Goal: Task Accomplishment & Management: Use online tool/utility

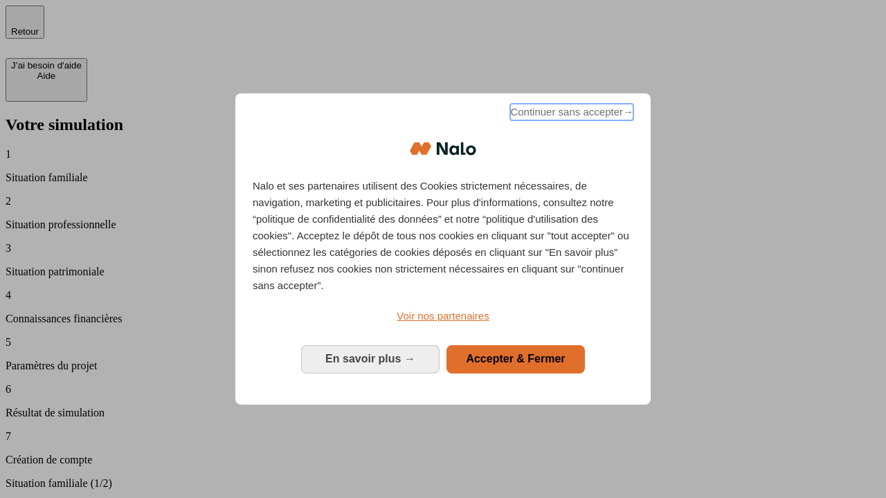
click at [570, 114] on span "Continuer sans accepter →" at bounding box center [571, 112] width 123 height 17
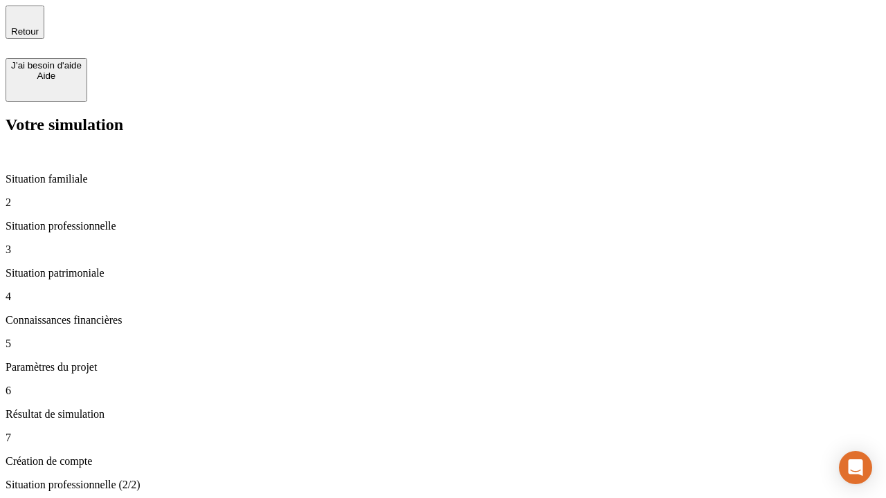
type input "30 000"
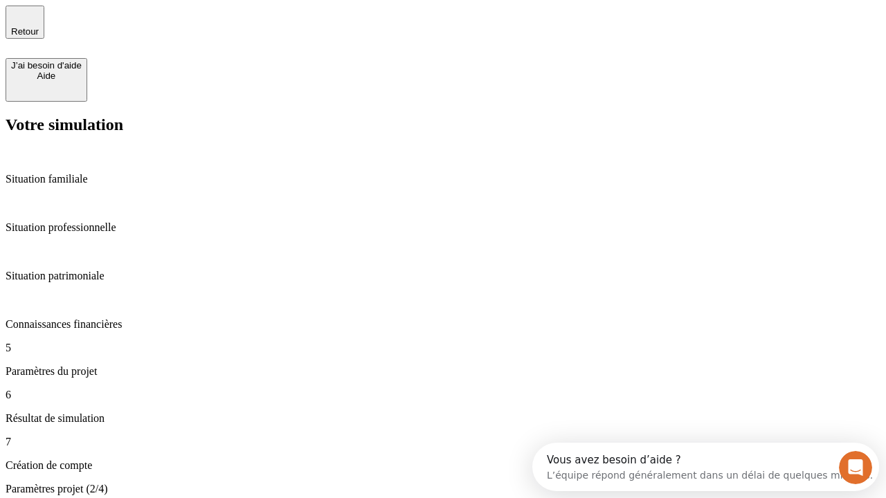
type input "25"
type input "5"
type input "1 000"
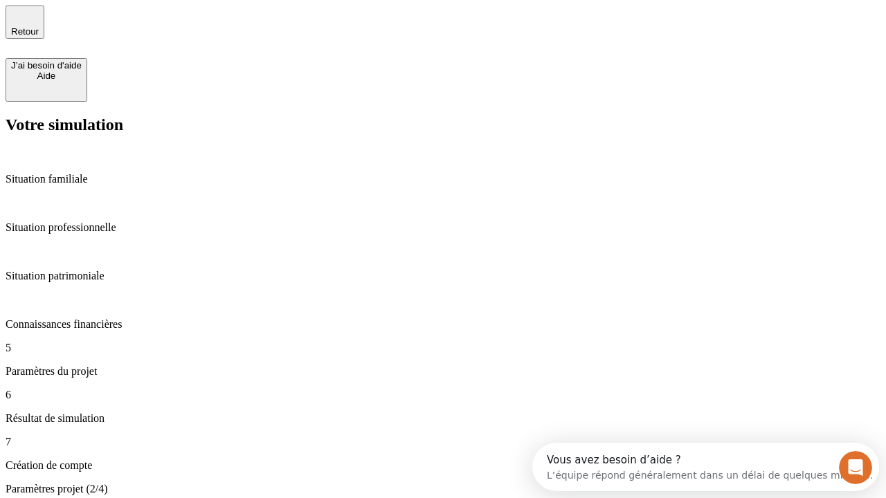
type input "640"
